Goal: Task Accomplishment & Management: Manage account settings

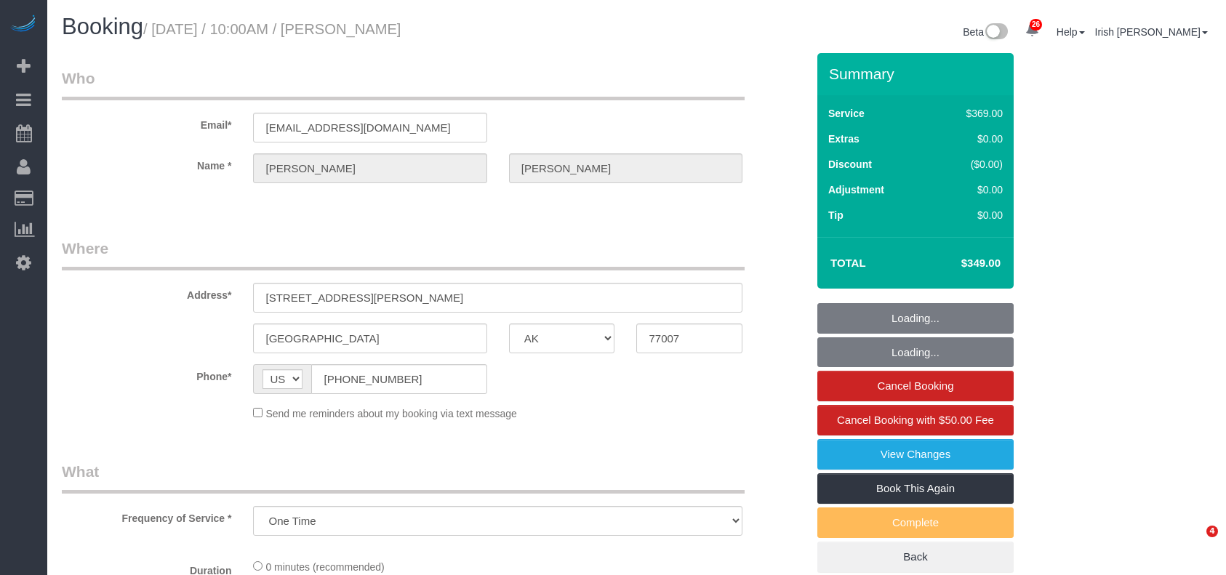
select select "[GEOGRAPHIC_DATA]"
select select "3"
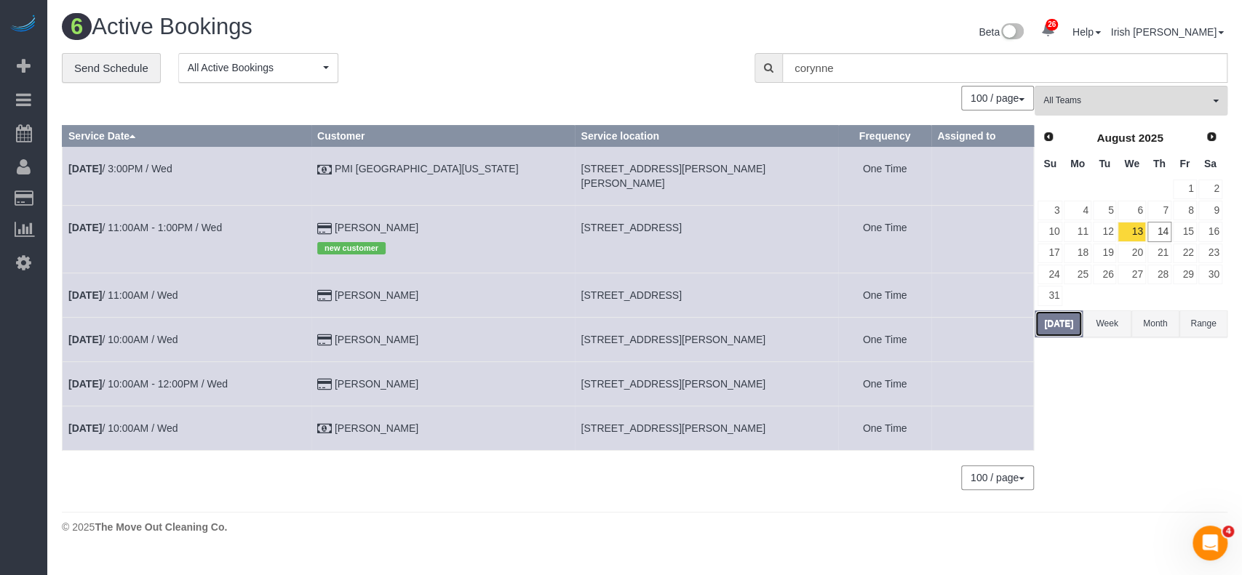
click at [1059, 319] on button "[DATE]" at bounding box center [1058, 324] width 48 height 27
click at [1111, 229] on link "12" at bounding box center [1105, 232] width 24 height 20
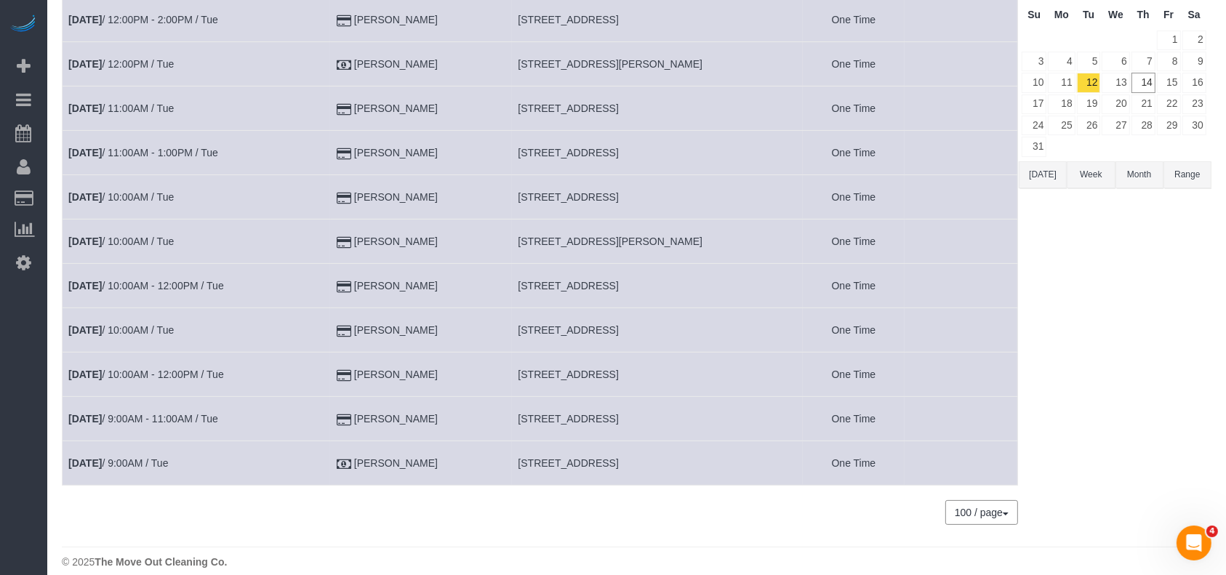
scroll to position [163, 0]
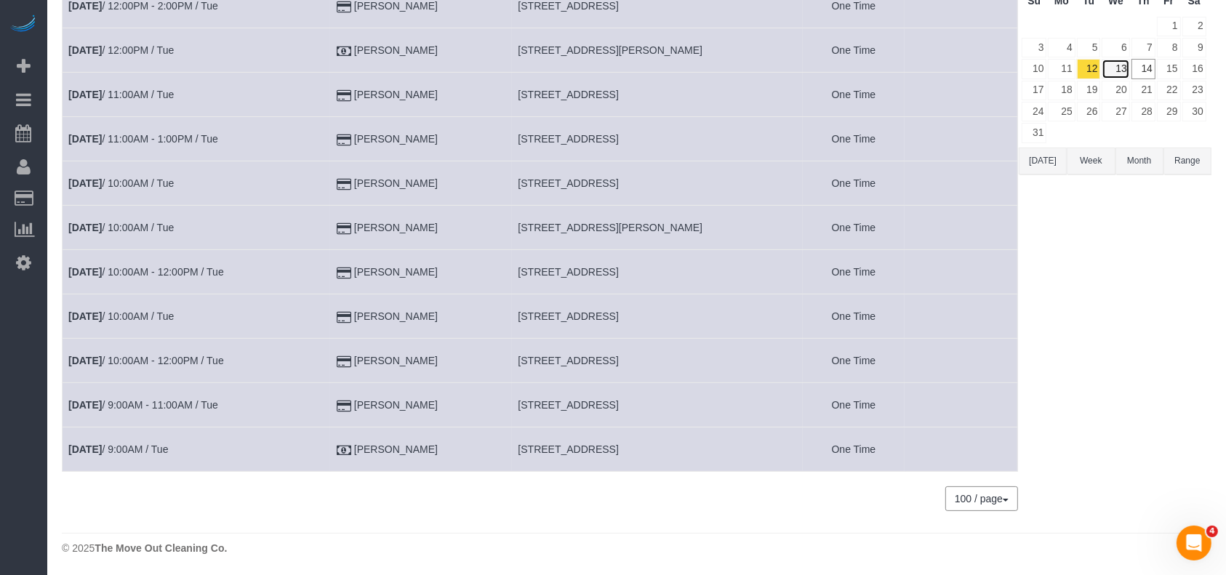
click at [1117, 68] on link "13" at bounding box center [1116, 69] width 28 height 20
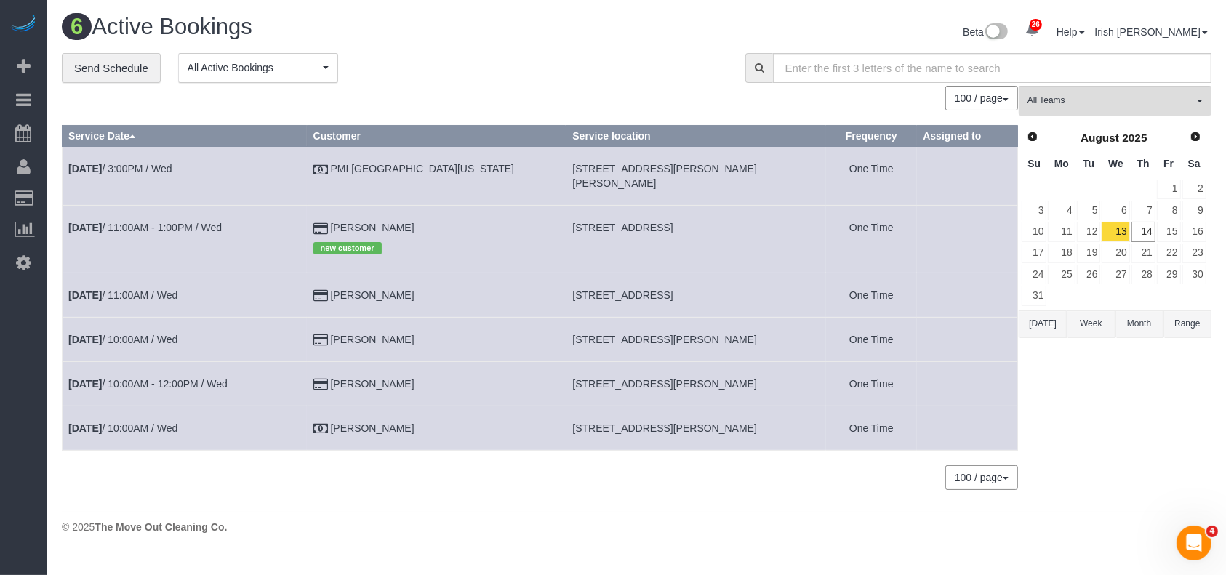
scroll to position [0, 0]
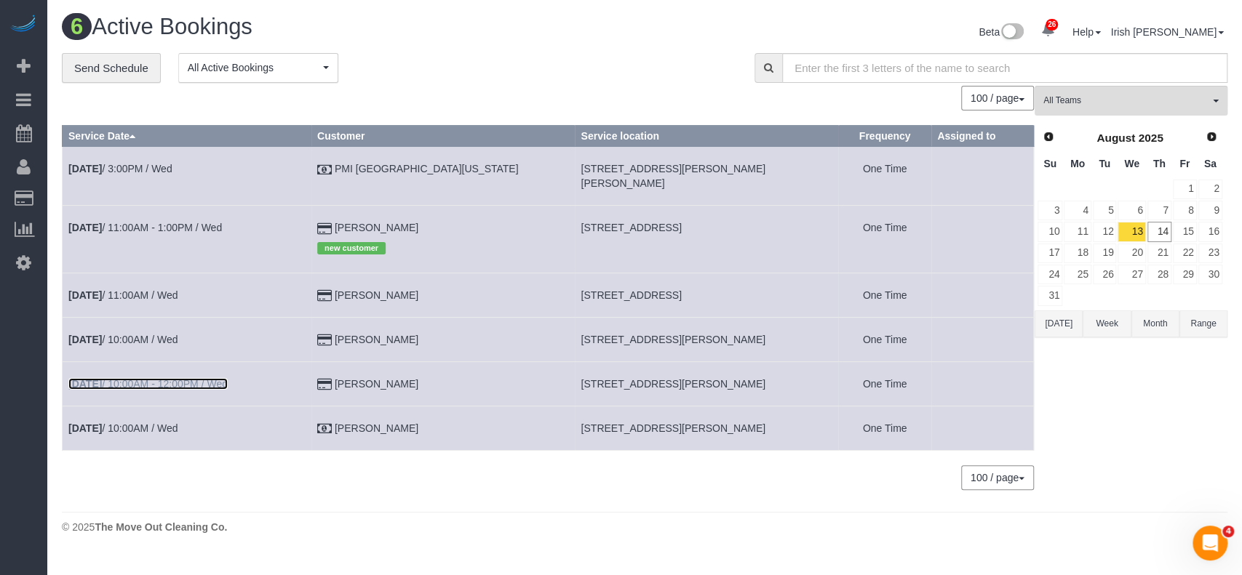
click at [156, 378] on link "[DATE] 10:00AM - 12:00PM / Wed" at bounding box center [147, 384] width 159 height 12
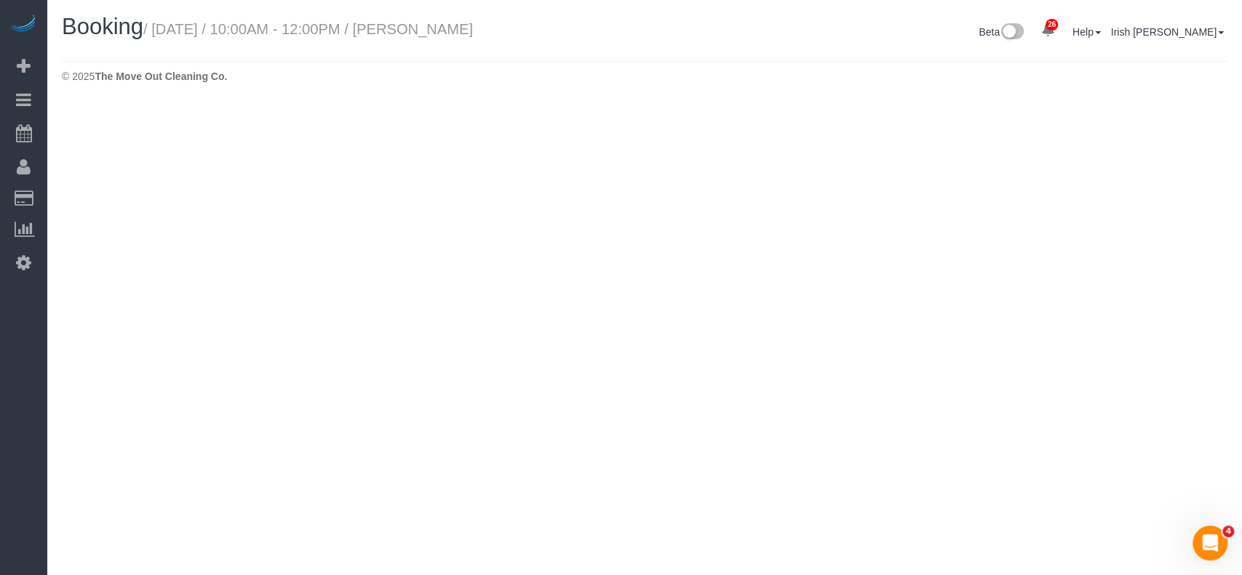
select select "[GEOGRAPHIC_DATA]"
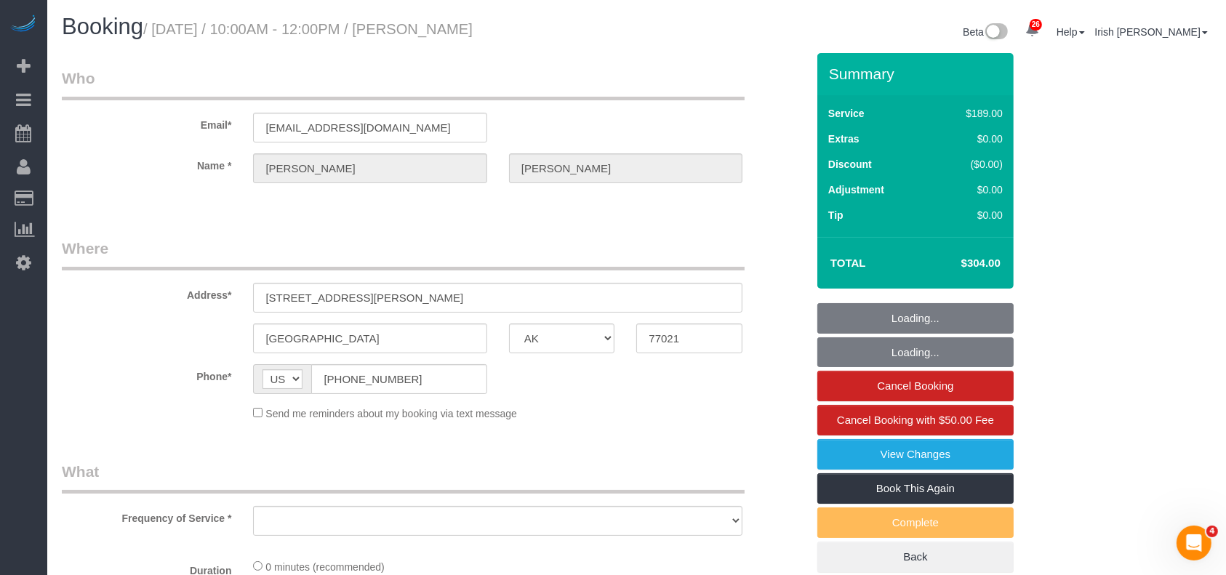
select select "string:fspay-8b0f49e3-40bc-42d0-ad1f-79dab4f53c41"
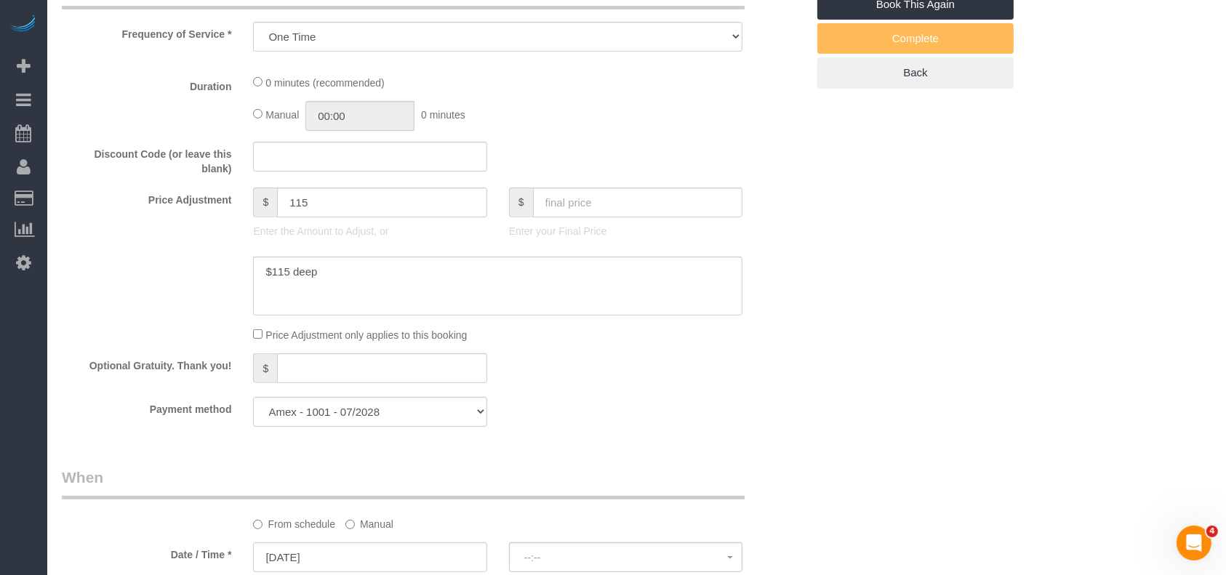
select select "object:8599"
select select "spot239"
select select "3"
